Goal: Check status: Check status

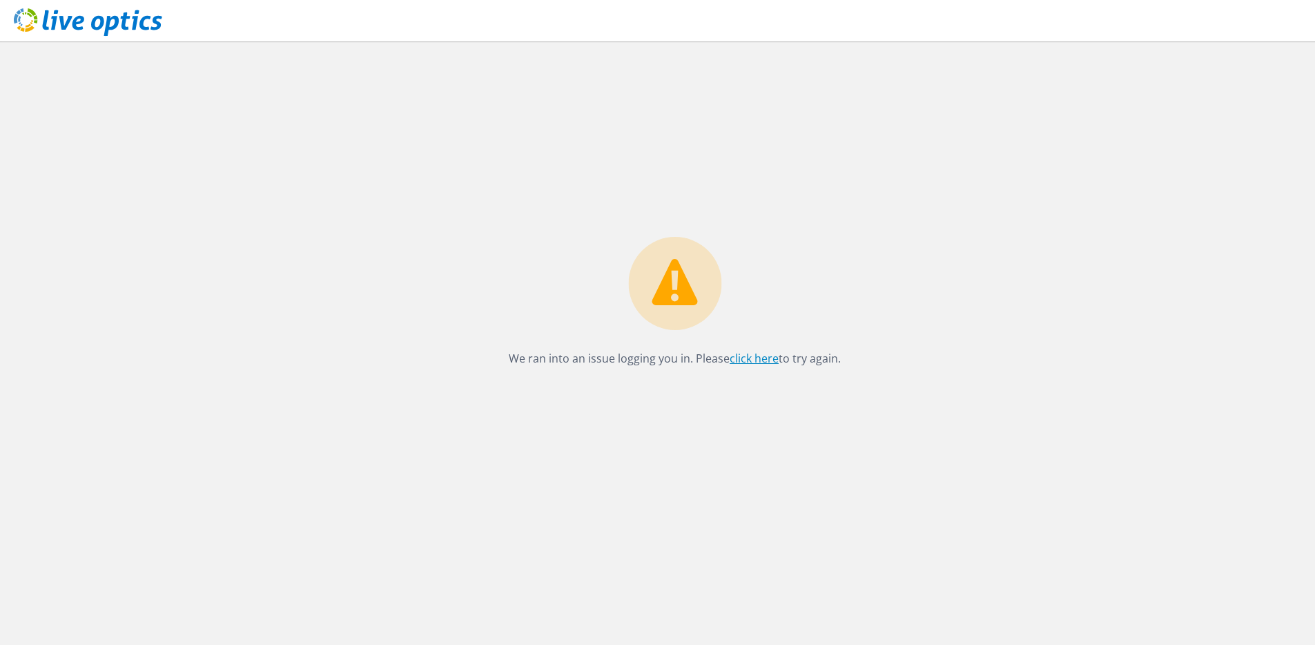
click at [738, 355] on link "click here" at bounding box center [753, 358] width 49 height 15
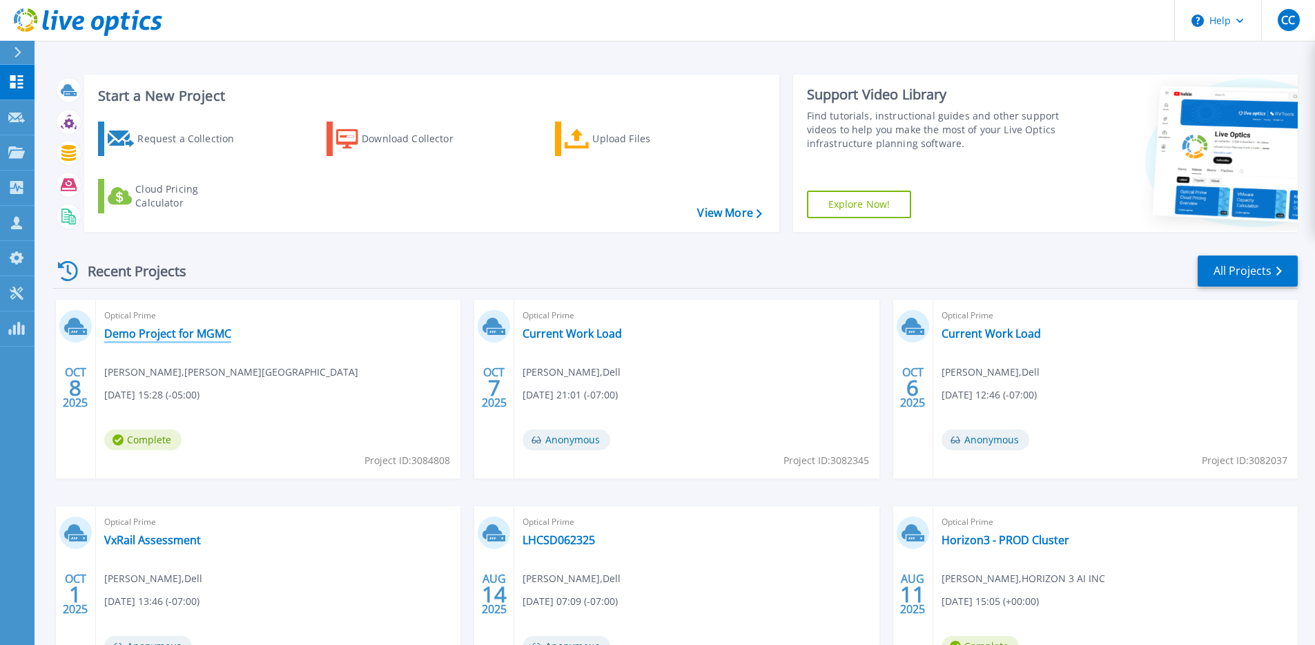
click at [213, 337] on link "Demo Project for MGMC" at bounding box center [167, 333] width 127 height 14
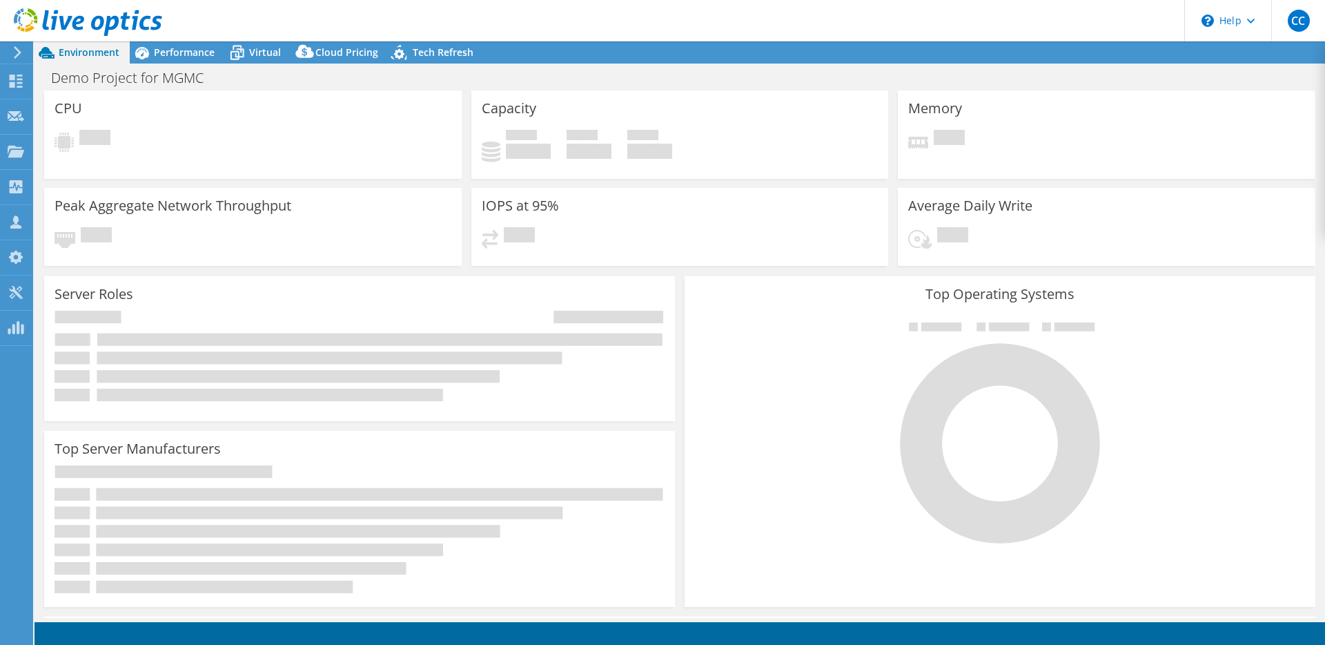
select select "USD"
